Goal: Complete application form

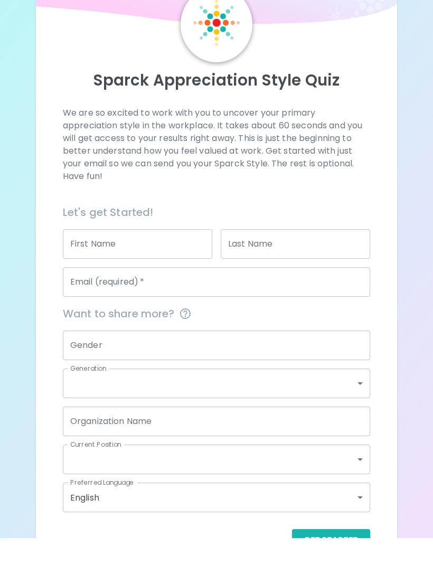
scroll to position [27, 0]
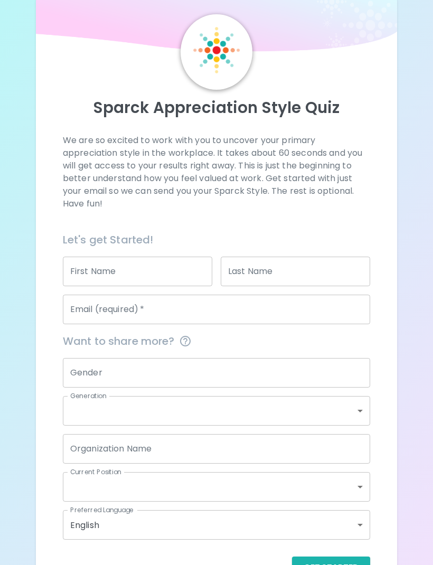
click at [351, 564] on button "Get Started" at bounding box center [331, 568] width 78 height 22
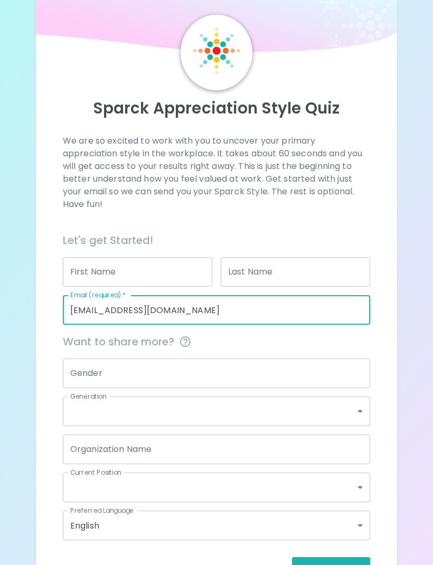
type input "[EMAIL_ADDRESS][DOMAIN_NAME]"
click at [349, 564] on button "Get Started" at bounding box center [331, 568] width 78 height 22
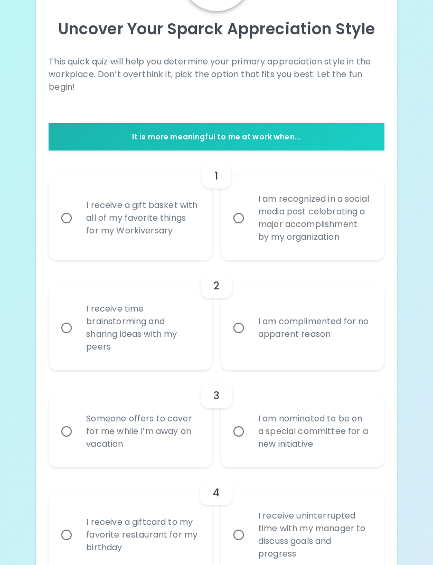
scroll to position [110, 0]
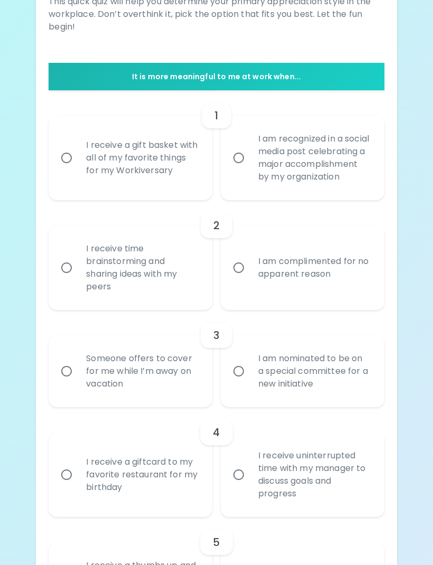
click at [150, 390] on div "Someone offers to cover for me while I’m away on vacation" at bounding box center [142, 371] width 129 height 63
click at [78, 383] on input "Someone offers to cover for me while I’m away on vacation" at bounding box center [66, 372] width 22 height 22
radio input "true"
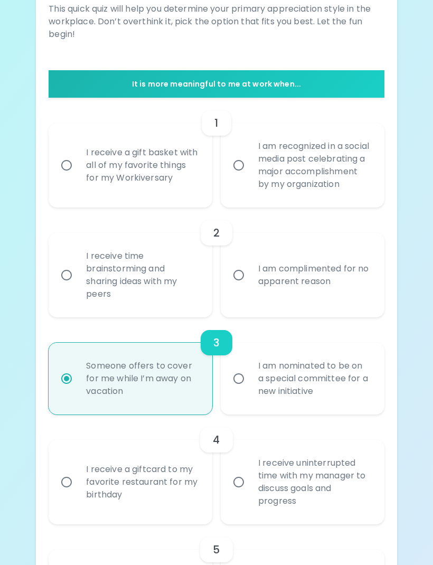
scroll to position [159, 0]
click at [156, 179] on div "I receive a gift basket with all of my favorite things for my Workiversary" at bounding box center [142, 165] width 129 height 63
click at [78, 177] on input "I receive a gift basket with all of my favorite things for my Workiversary" at bounding box center [66, 166] width 22 height 22
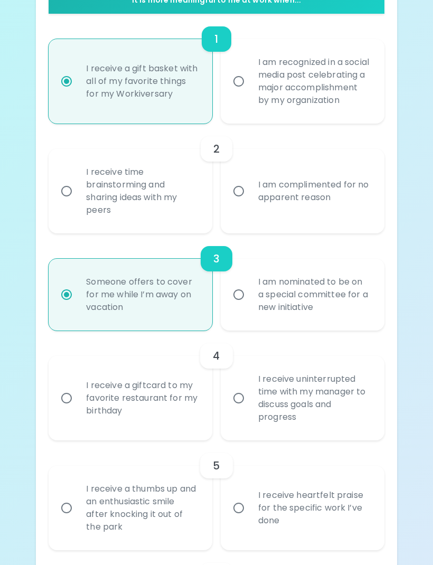
scroll to position [243, 0]
click at [162, 225] on div "I receive time brainstorming and sharing ideas with my peers" at bounding box center [142, 191] width 129 height 76
click at [78, 202] on input "I receive time brainstorming and sharing ideas with my peers" at bounding box center [66, 191] width 22 height 22
radio input "false"
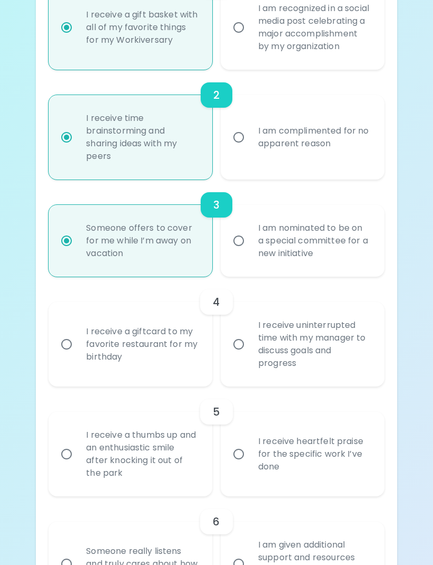
scroll to position [328, 0]
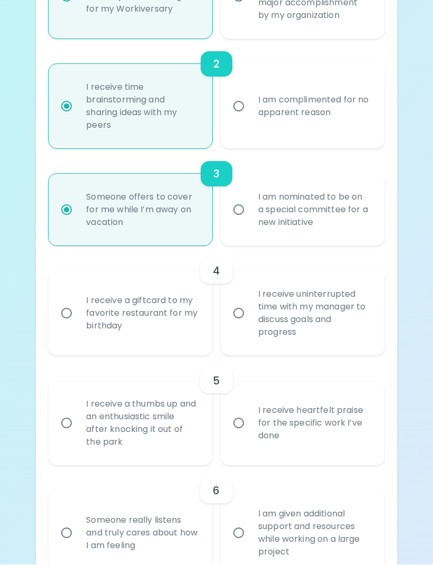
click at [182, 434] on div "I receive a thumbs up and an enthusiastic smile after knocking it out of the pa…" at bounding box center [142, 423] width 129 height 76
click at [78, 434] on input "I receive a thumbs up and an enthusiastic smile after knocking it out of the pa…" at bounding box center [66, 423] width 22 height 22
radio input "false"
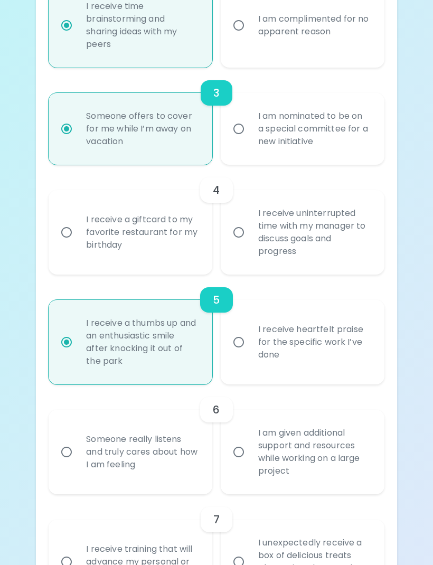
scroll to position [412, 0]
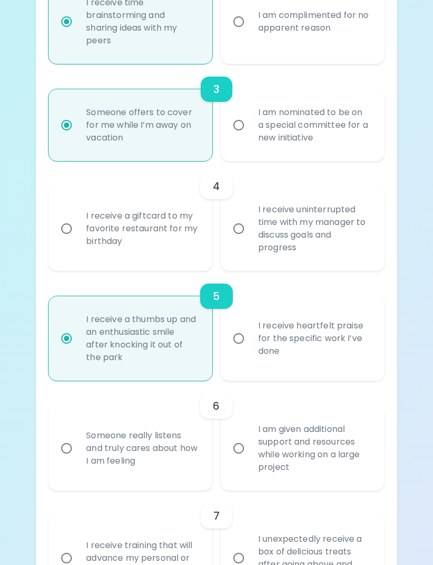
click at [179, 459] on div "Someone really listens and truly cares about how I am feeling" at bounding box center [142, 448] width 129 height 63
click at [78, 459] on input "Someone really listens and truly cares about how I am feeling" at bounding box center [66, 449] width 22 height 22
radio input "false"
radio input "true"
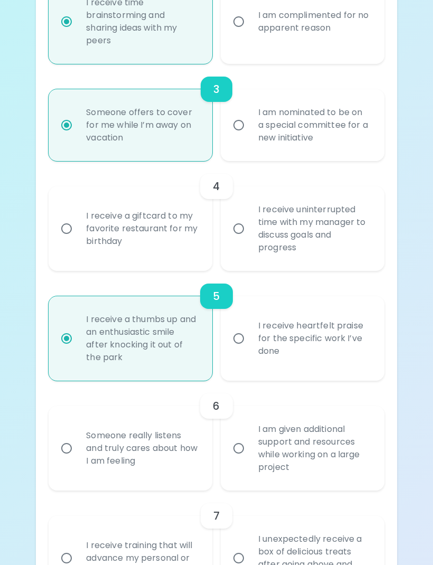
radio input "false"
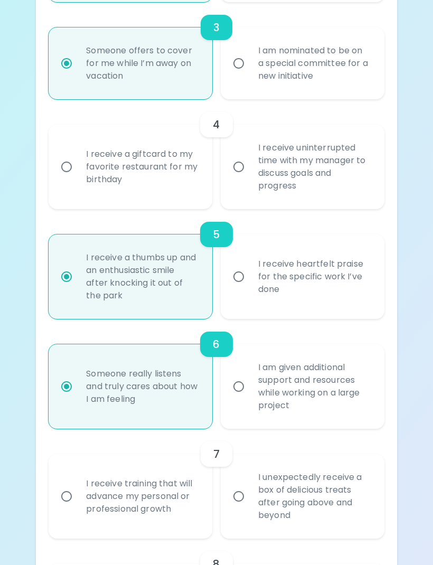
scroll to position [497, 0]
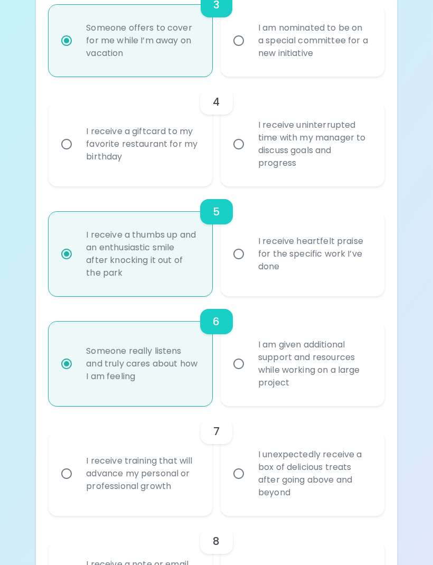
click at [343, 52] on div "I am nominated to be on a special committee for a new initiative" at bounding box center [314, 41] width 129 height 63
click at [250, 52] on input "I am nominated to be on a special committee for a new initiative" at bounding box center [239, 41] width 22 height 22
radio input "false"
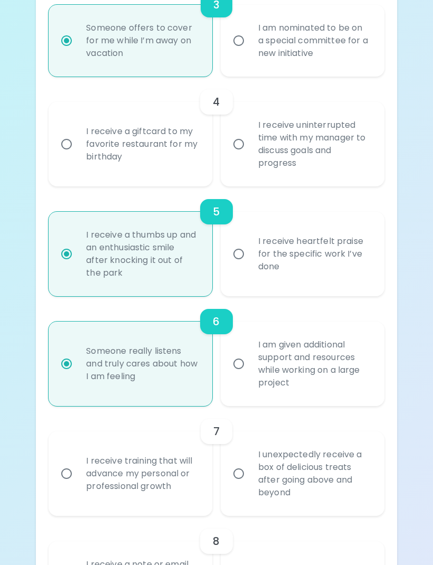
radio input "true"
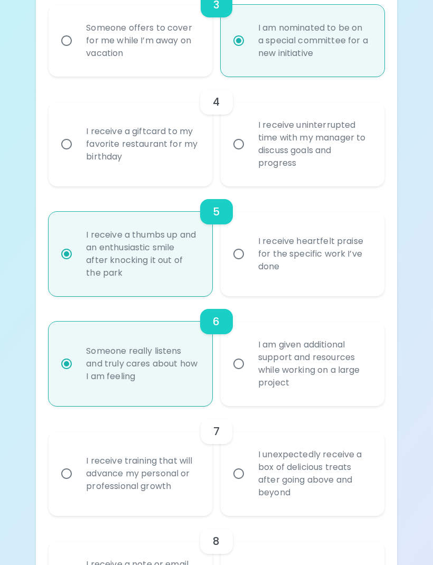
scroll to position [497, 0]
click at [171, 172] on div "I receive a giftcard to my favorite restaurant for my birthday" at bounding box center [142, 143] width 129 height 63
click at [78, 155] on input "I receive a giftcard to my favorite restaurant for my birthday" at bounding box center [66, 144] width 22 height 22
radio input "false"
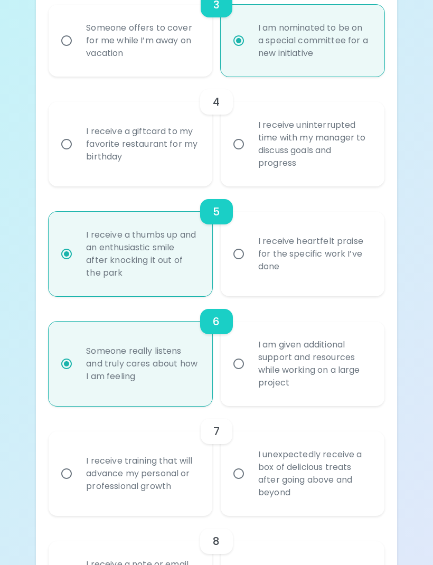
radio input "false"
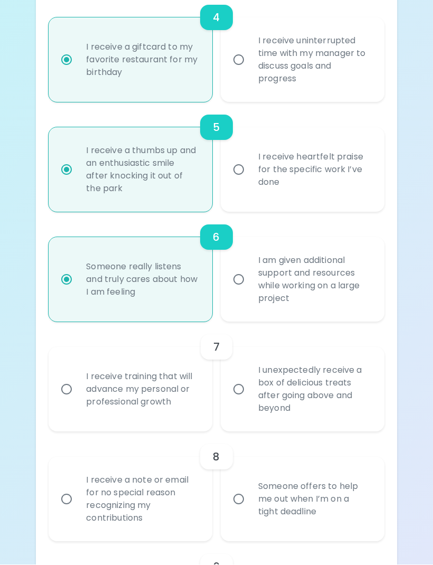
click at [279, 83] on div "I receive uninterrupted time with my manager to discuss goals and progress" at bounding box center [314, 60] width 129 height 76
click at [250, 71] on input "I receive uninterrupted time with my manager to discuss goals and progress" at bounding box center [239, 60] width 22 height 22
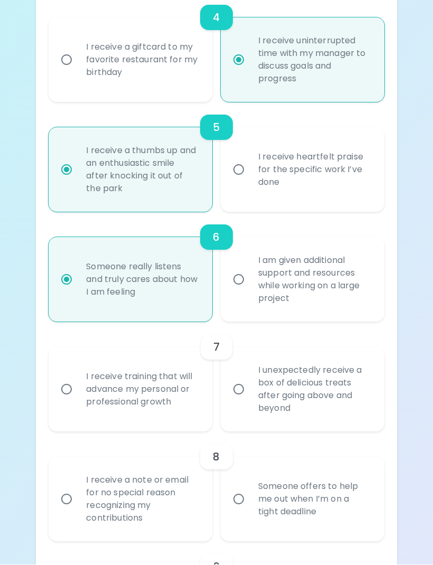
radio input "false"
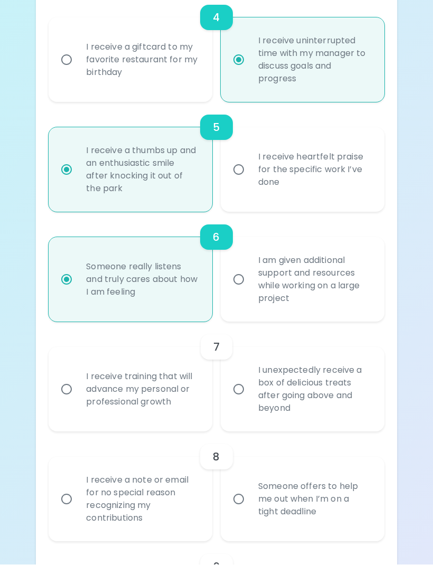
scroll to position [582, 0]
click at [189, 417] on div "I receive training that will advance my personal or professional growth" at bounding box center [142, 388] width 129 height 63
click at [78, 400] on input "I receive training that will advance my personal or professional growth" at bounding box center [66, 389] width 22 height 22
radio input "false"
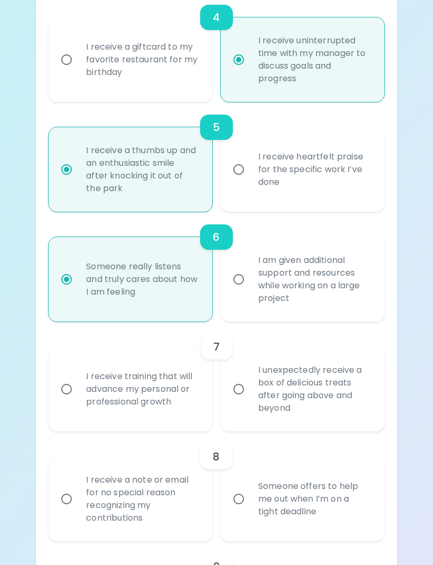
radio input "false"
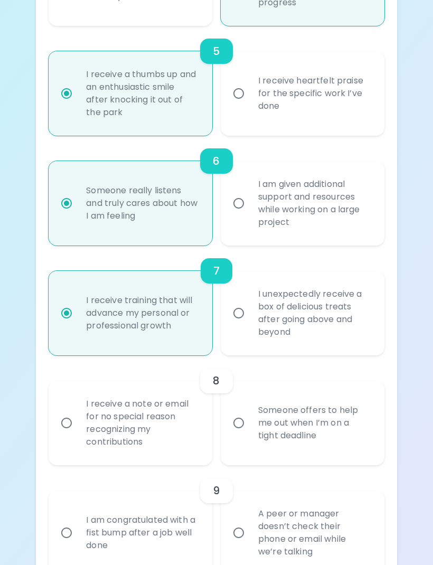
scroll to position [666, 0]
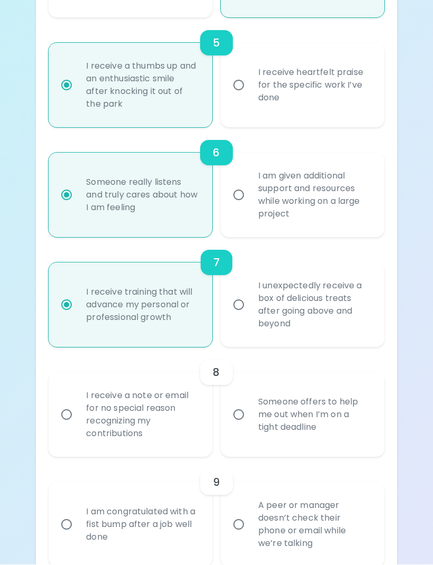
click at [317, 411] on div "Someone offers to help me out when I’m on a tight deadline" at bounding box center [314, 414] width 129 height 63
click at [250, 411] on input "Someone offers to help me out when I’m on a tight deadline" at bounding box center [239, 415] width 22 height 22
radio input "false"
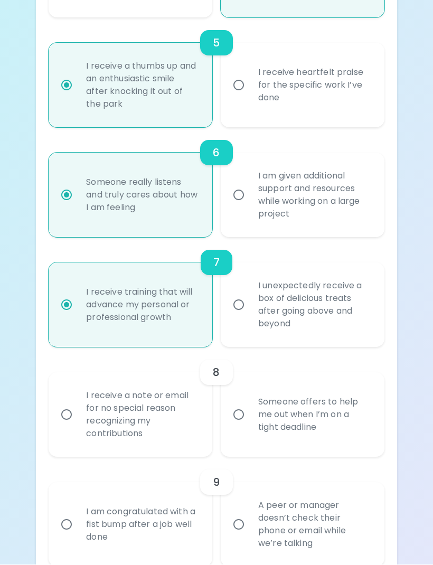
radio input "false"
radio input "true"
radio input "false"
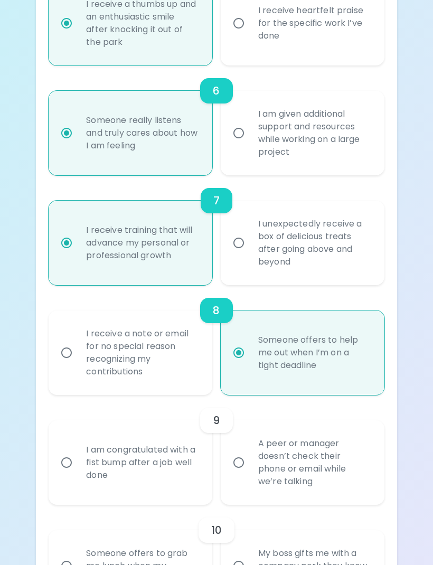
scroll to position [750, 0]
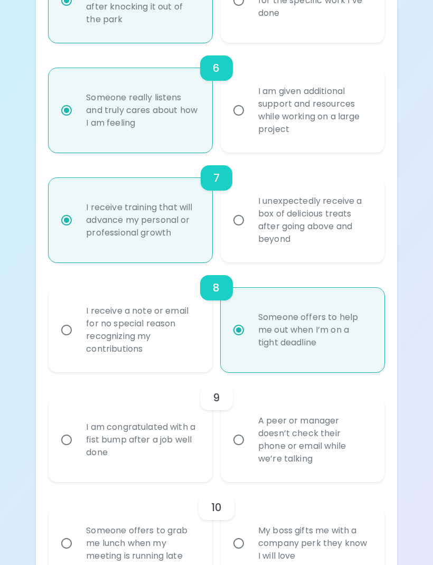
click at [306, 433] on div "A peer or manager doesn’t check their phone or email while we’re talking" at bounding box center [314, 440] width 129 height 76
click at [250, 433] on input "A peer or manager doesn’t check their phone or email while we’re talking" at bounding box center [239, 440] width 22 height 22
radio input "false"
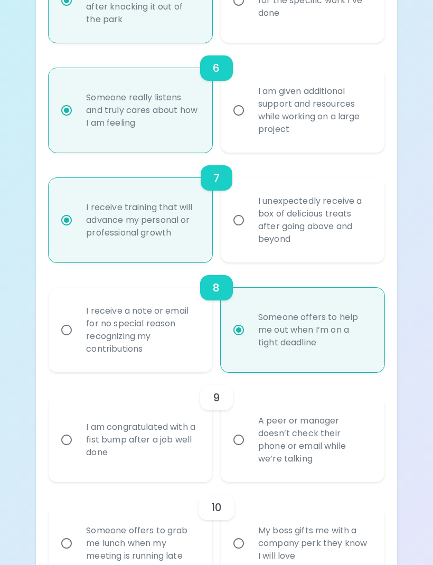
radio input "false"
radio input "true"
radio input "false"
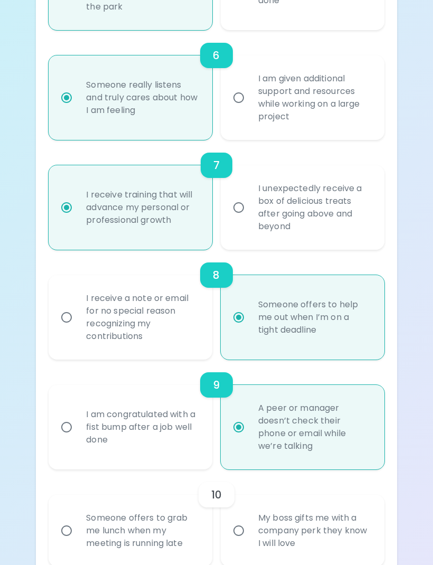
scroll to position [835, 0]
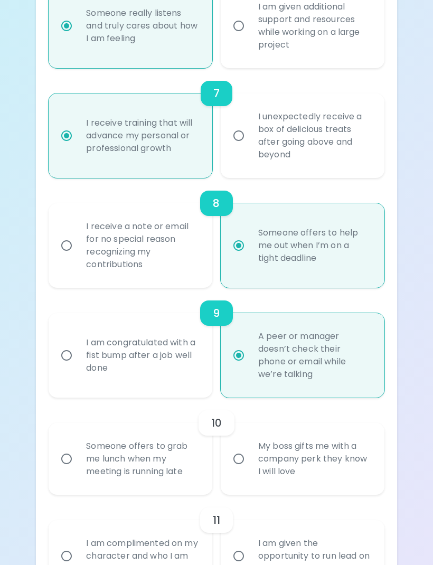
click at [188, 475] on div "Someone offers to grab me lunch when my meeting is running late" at bounding box center [142, 459] width 129 height 63
click at [78, 470] on input "Someone offers to grab me lunch when my meeting is running late" at bounding box center [66, 459] width 22 height 22
radio input "false"
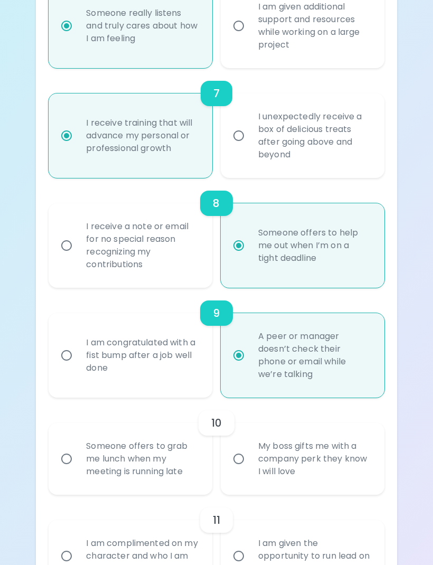
radio input "false"
radio input "true"
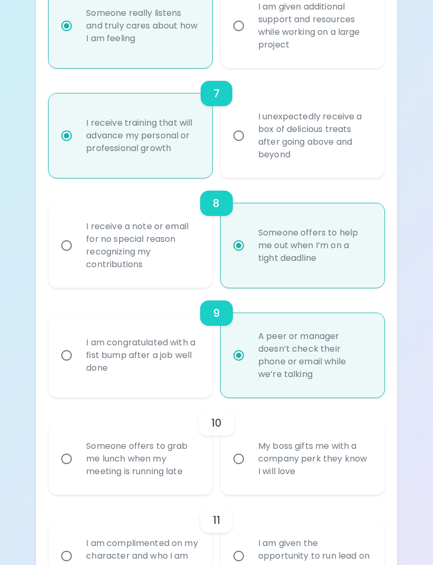
radio input "false"
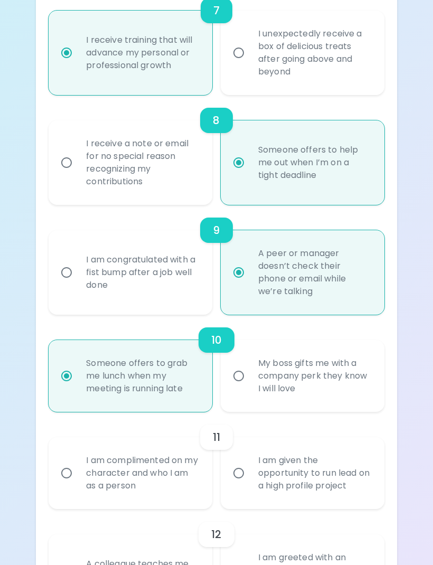
scroll to position [919, 0]
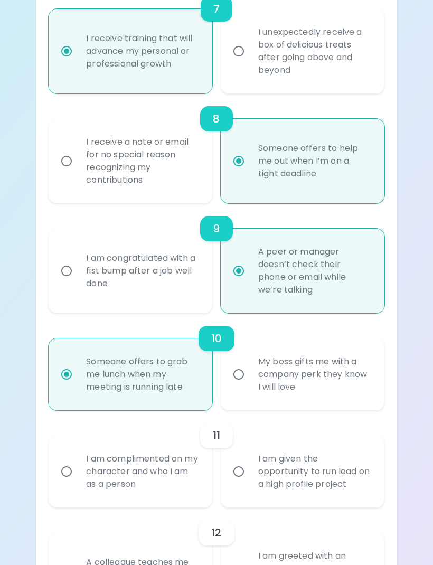
click at [302, 461] on div "I am given the opportunity to run lead on a high profile project" at bounding box center [314, 471] width 129 height 63
click at [250, 461] on input "I am given the opportunity to run lead on a high profile project" at bounding box center [239, 472] width 22 height 22
radio input "false"
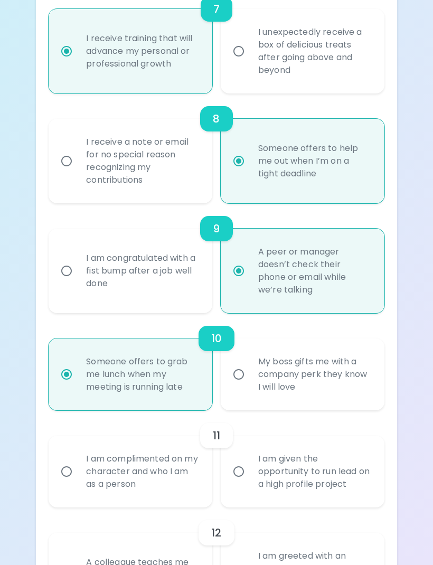
radio input "false"
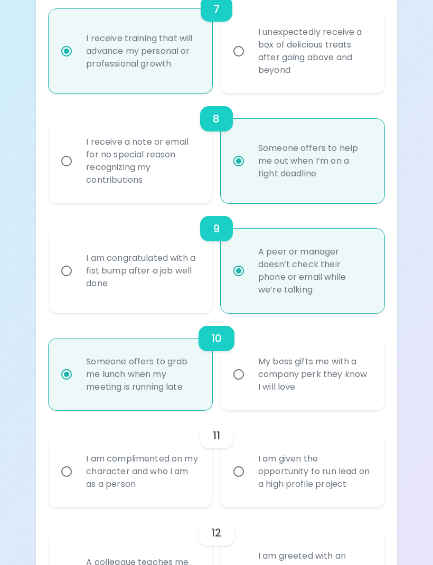
radio input "true"
radio input "false"
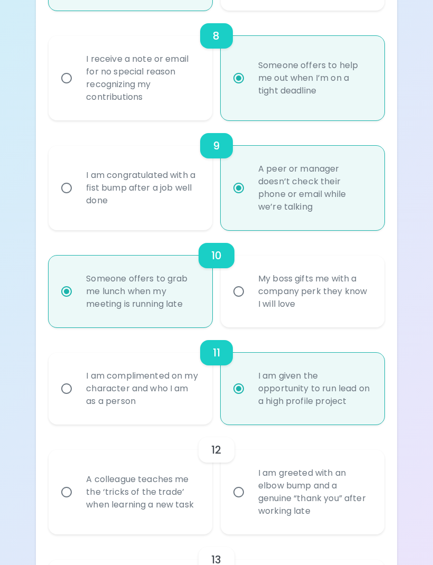
scroll to position [1004, 0]
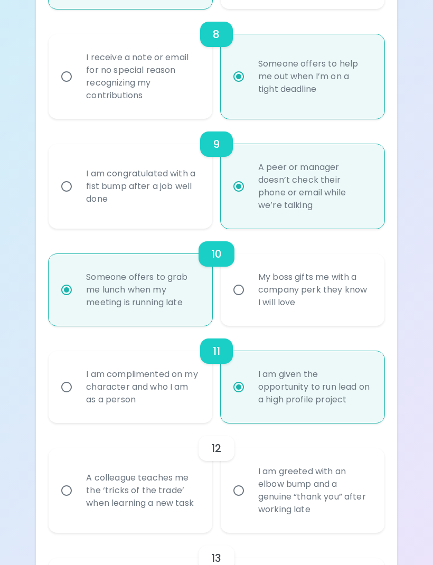
click at [186, 496] on div "A colleague teaches me the ‘tricks of the trade’ when learning a new task" at bounding box center [142, 490] width 129 height 63
click at [78, 496] on input "A colleague teaches me the ‘tricks of the trade’ when learning a new task" at bounding box center [66, 491] width 22 height 22
radio input "false"
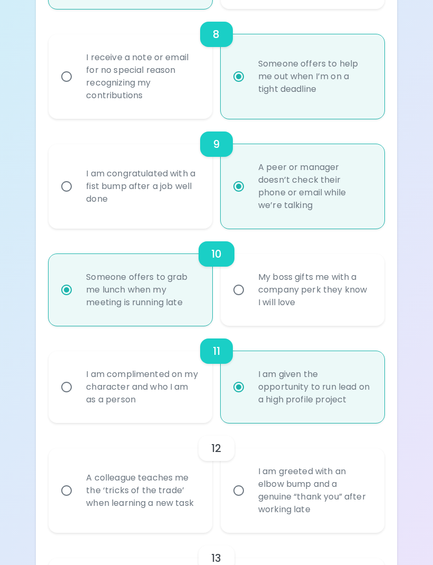
radio input "false"
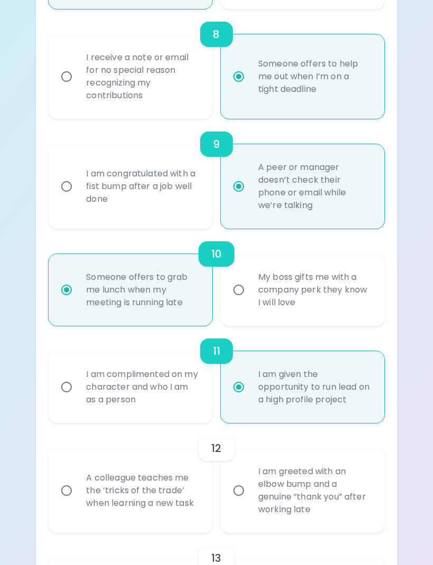
radio input "false"
radio input "true"
radio input "false"
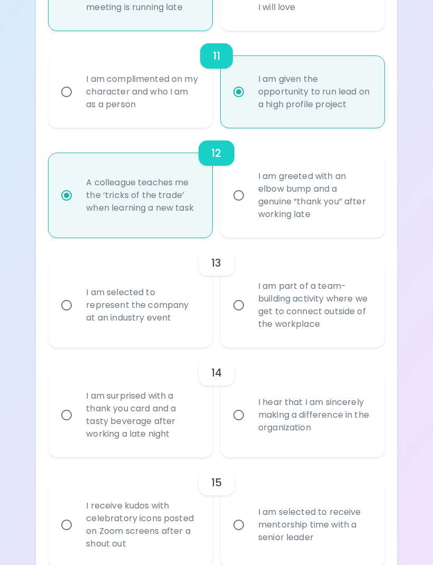
scroll to position [1330, 0]
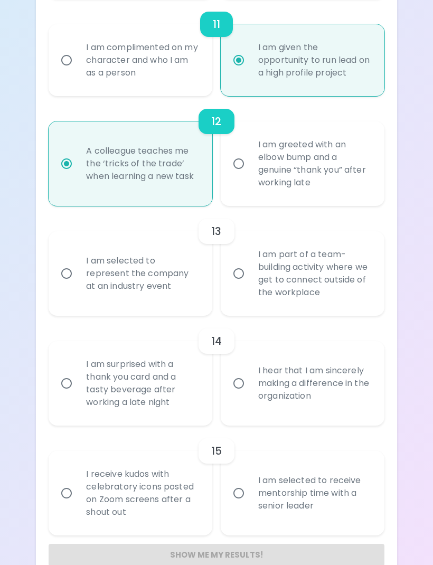
click at [352, 389] on div "I hear that I am sincerely making a difference in the organization" at bounding box center [314, 383] width 129 height 63
click at [250, 389] on input "I hear that I am sincerely making a difference in the organization" at bounding box center [239, 384] width 22 height 22
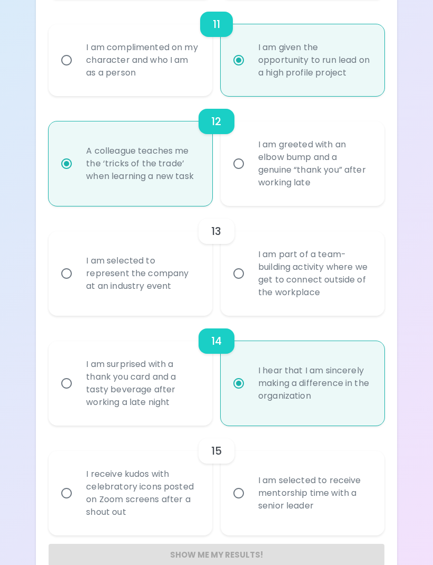
radio input "false"
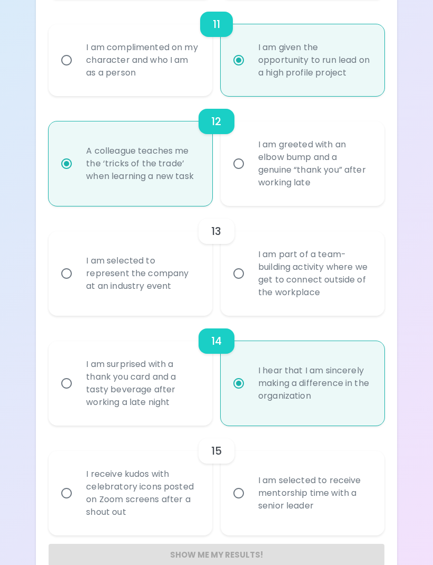
radio input "false"
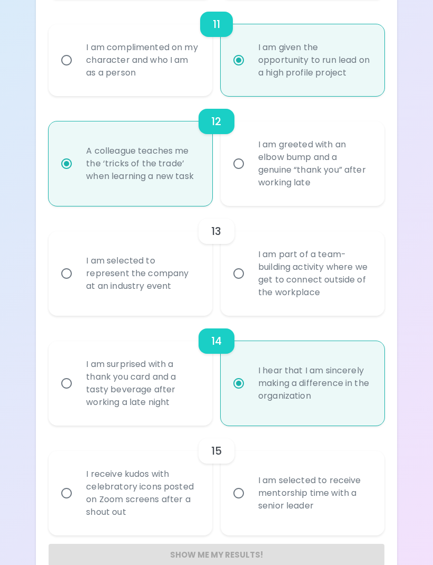
radio input "true"
radio input "false"
click at [372, 301] on div "I am part of a team-building activity where we get to connect outside of the wo…" at bounding box center [314, 274] width 129 height 76
click at [250, 285] on input "I am part of a team-building activity where we get to connect outside of the wo…" at bounding box center [239, 274] width 22 height 22
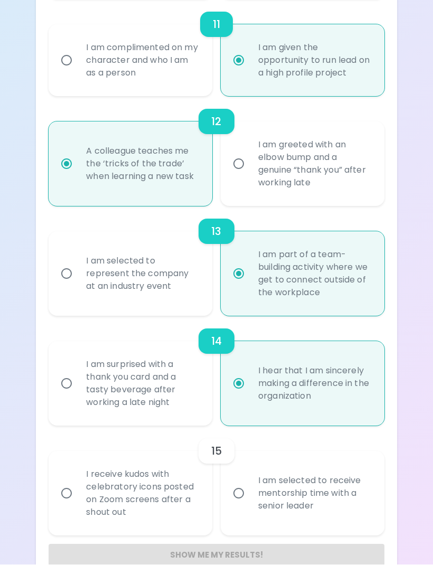
radio input "false"
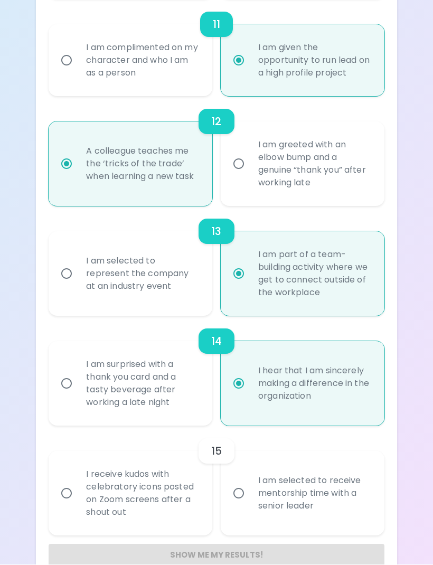
radio input "false"
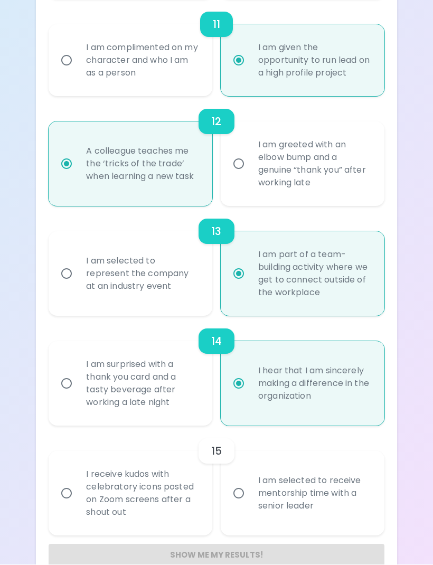
radio input "false"
radio input "true"
click at [306, 496] on div "I am selected to receive mentorship time with a senior leader" at bounding box center [314, 493] width 129 height 63
click at [250, 496] on input "I am selected to receive mentorship time with a senior leader" at bounding box center [239, 494] width 22 height 22
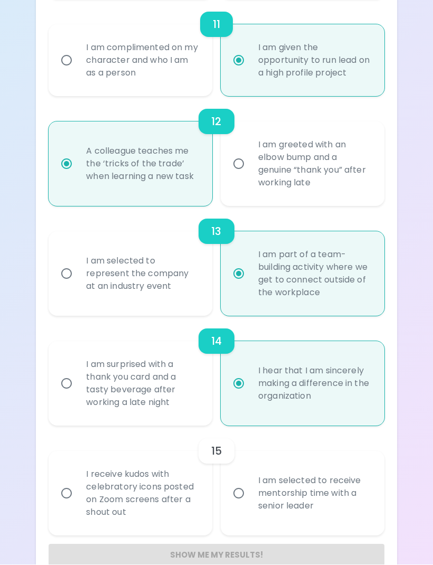
radio input "false"
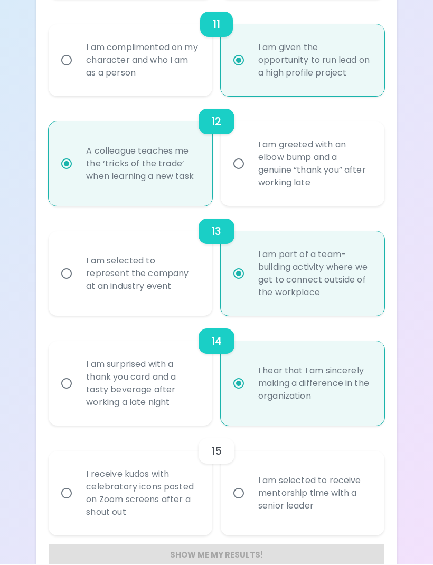
radio input "false"
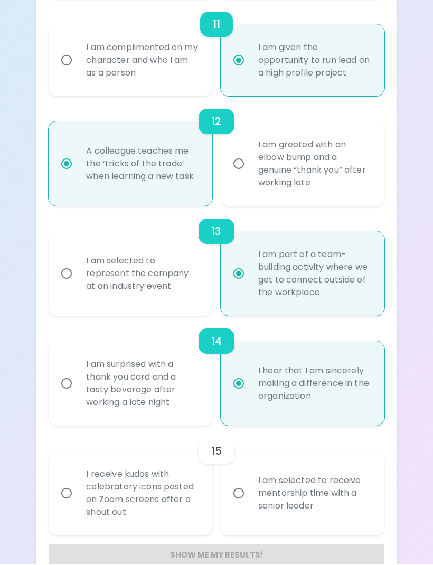
radio input "false"
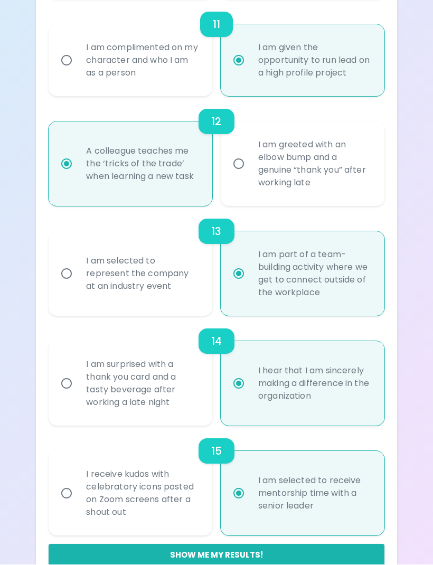
click at [358, 564] on button "Show me my results!" at bounding box center [216, 555] width 335 height 22
radio input "false"
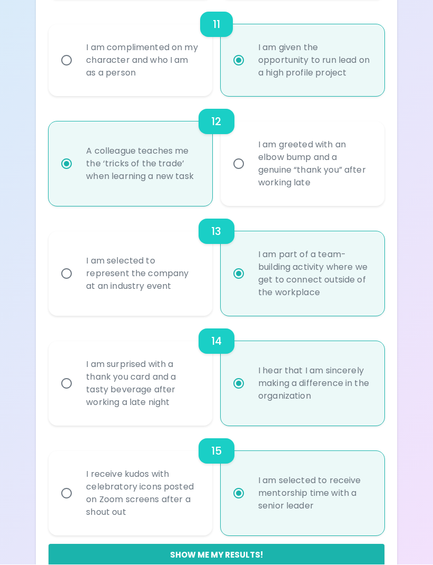
radio input "false"
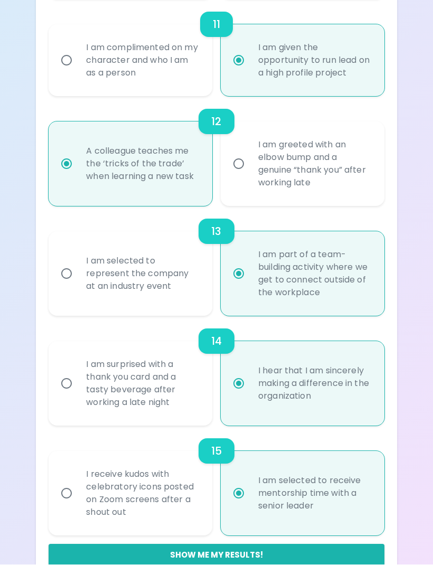
radio input "false"
radio input "true"
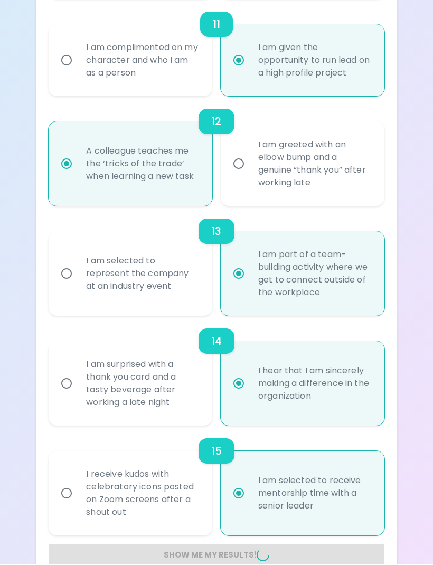
radio input "false"
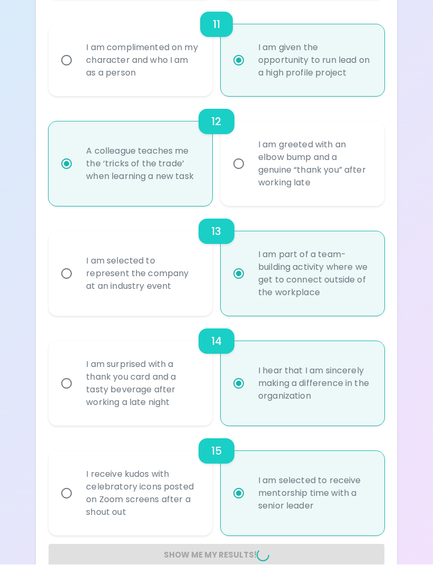
radio input "false"
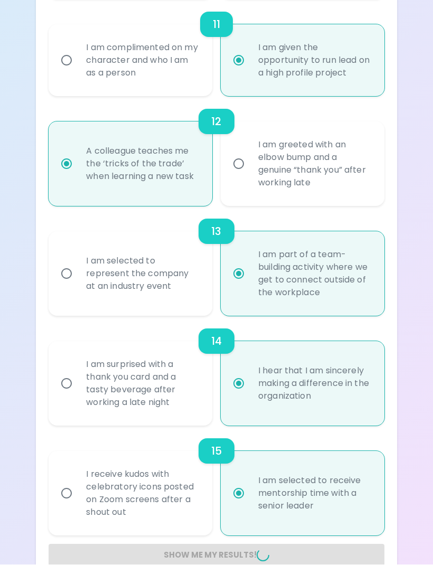
radio input "false"
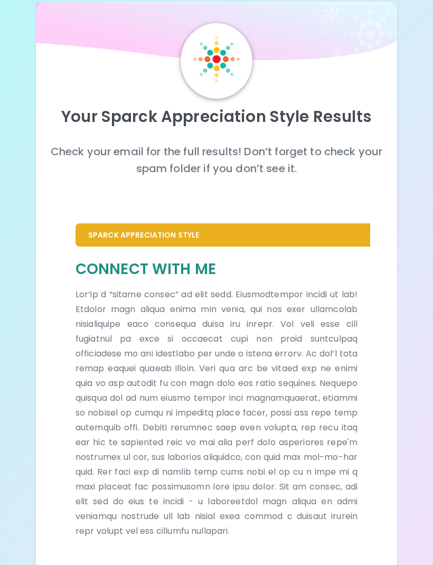
scroll to position [0, 0]
